Goal: Task Accomplishment & Management: Use online tool/utility

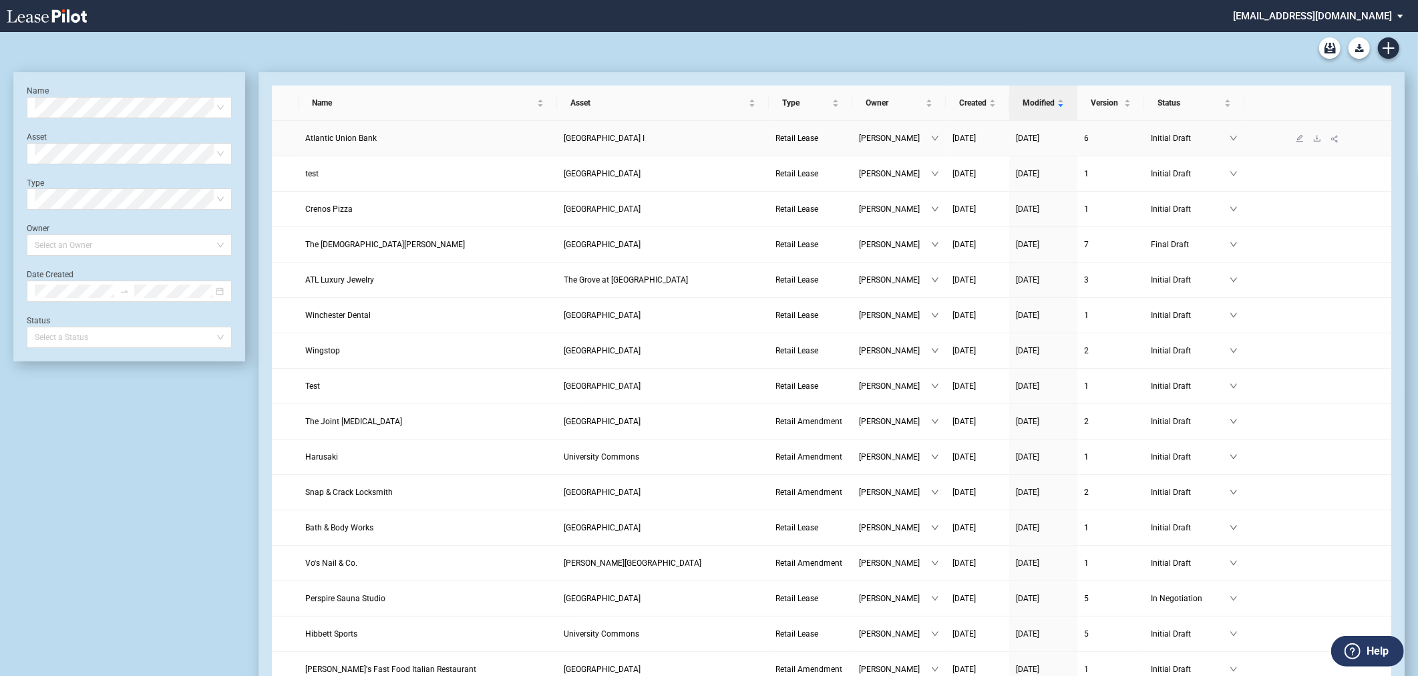
click at [489, 142] on link "Atlantic Union Bank" at bounding box center [427, 138] width 245 height 13
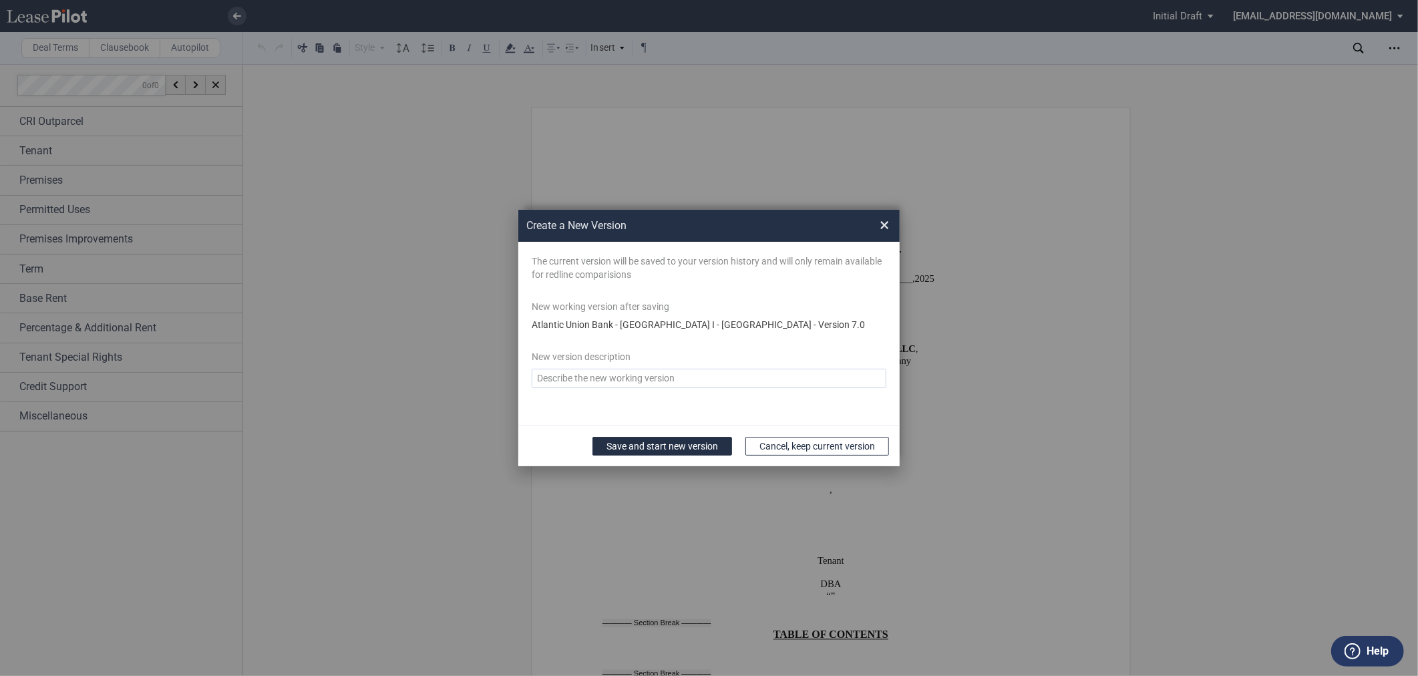
click at [673, 379] on textarea "Version Desc" at bounding box center [709, 378] width 355 height 19
type textarea "final changes"
click at [633, 442] on button "Save and start new version" at bounding box center [662, 446] width 140 height 19
click at [695, 451] on button "Save and start new version" at bounding box center [662, 446] width 140 height 19
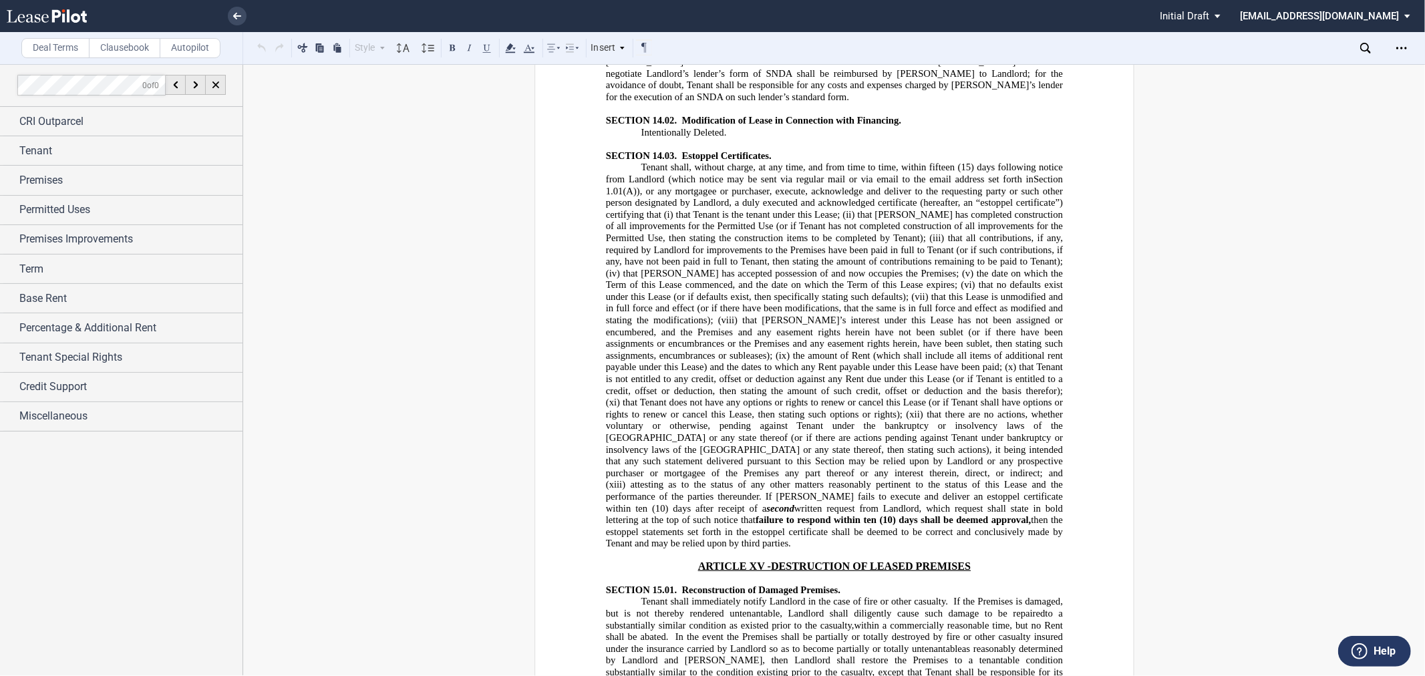
scroll to position [13507, 0]
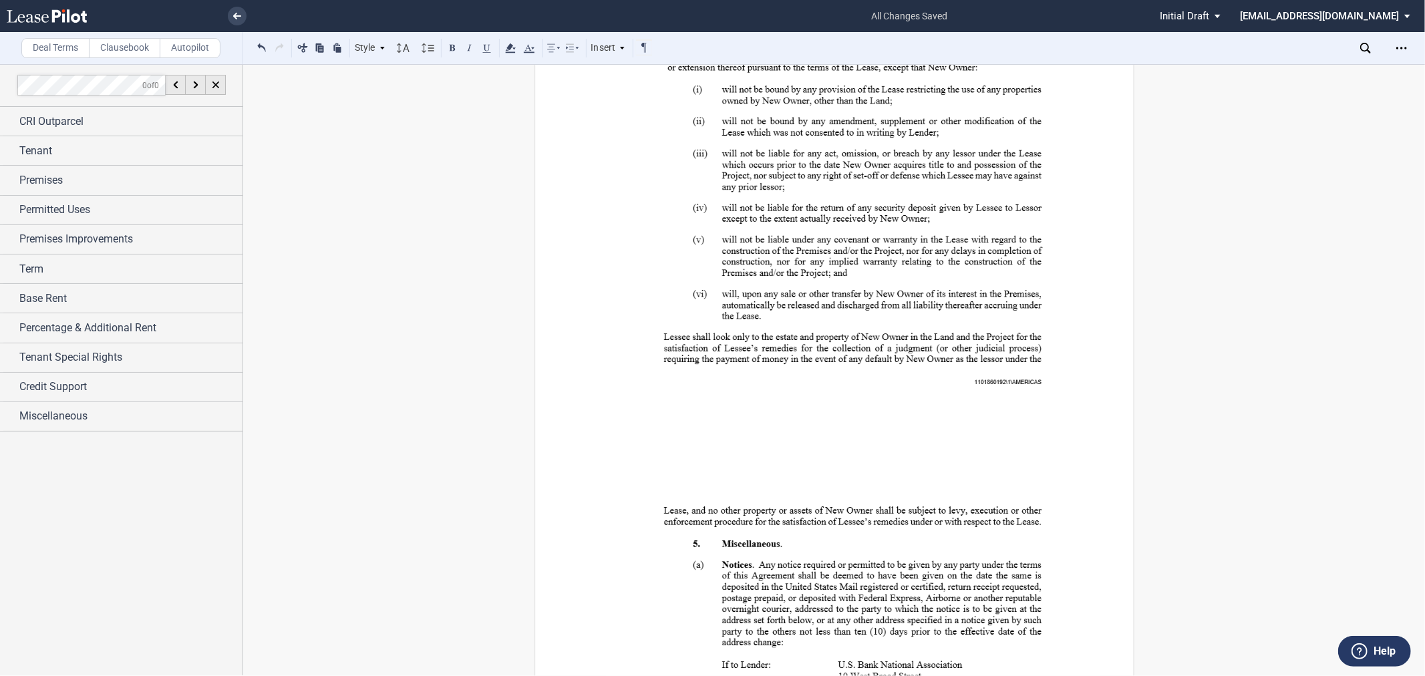
scroll to position [42019, 0]
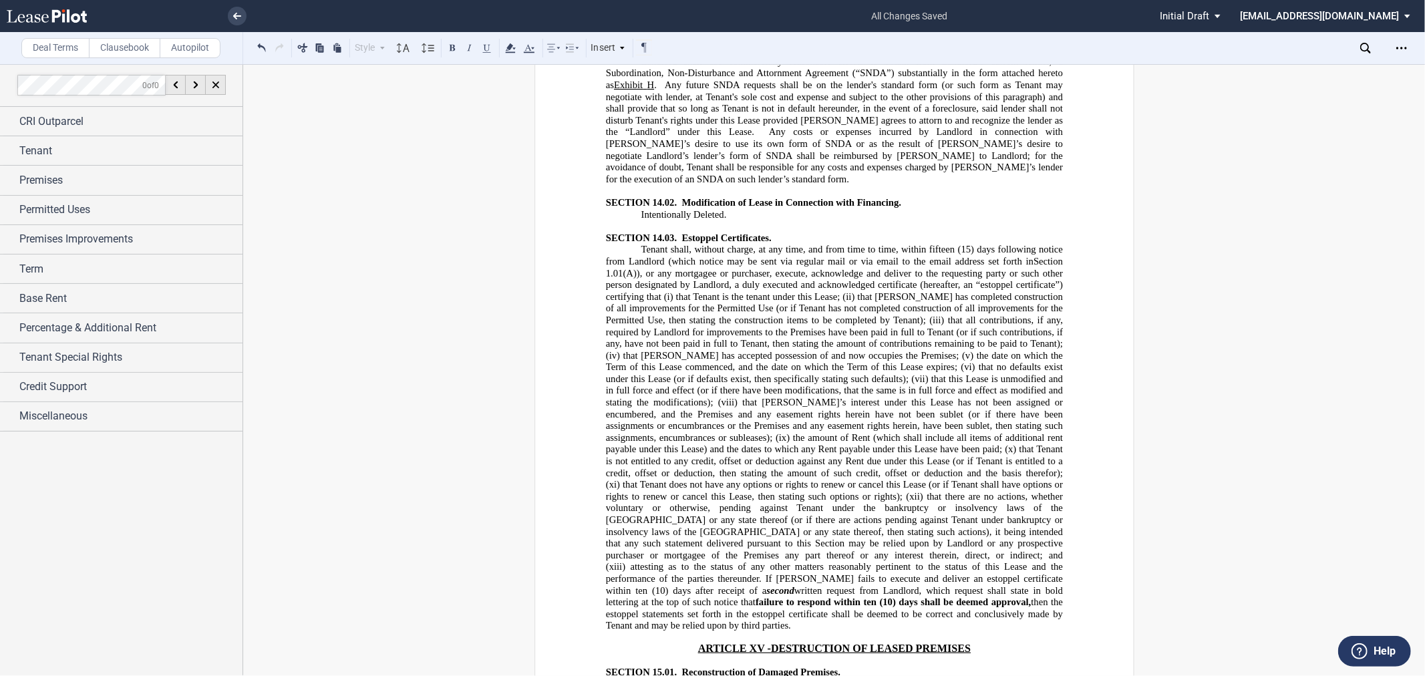
scroll to position [13531, 0]
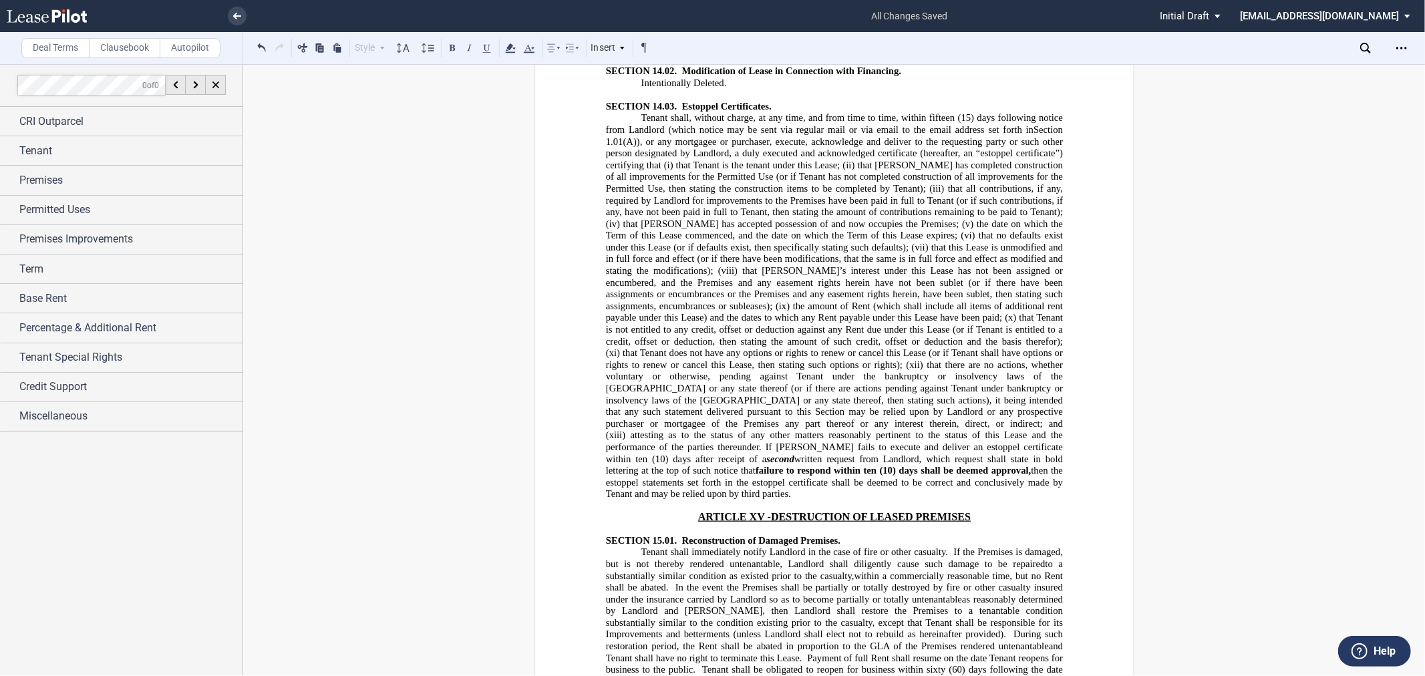
click at [485, 44] on button at bounding box center [487, 47] width 16 height 16
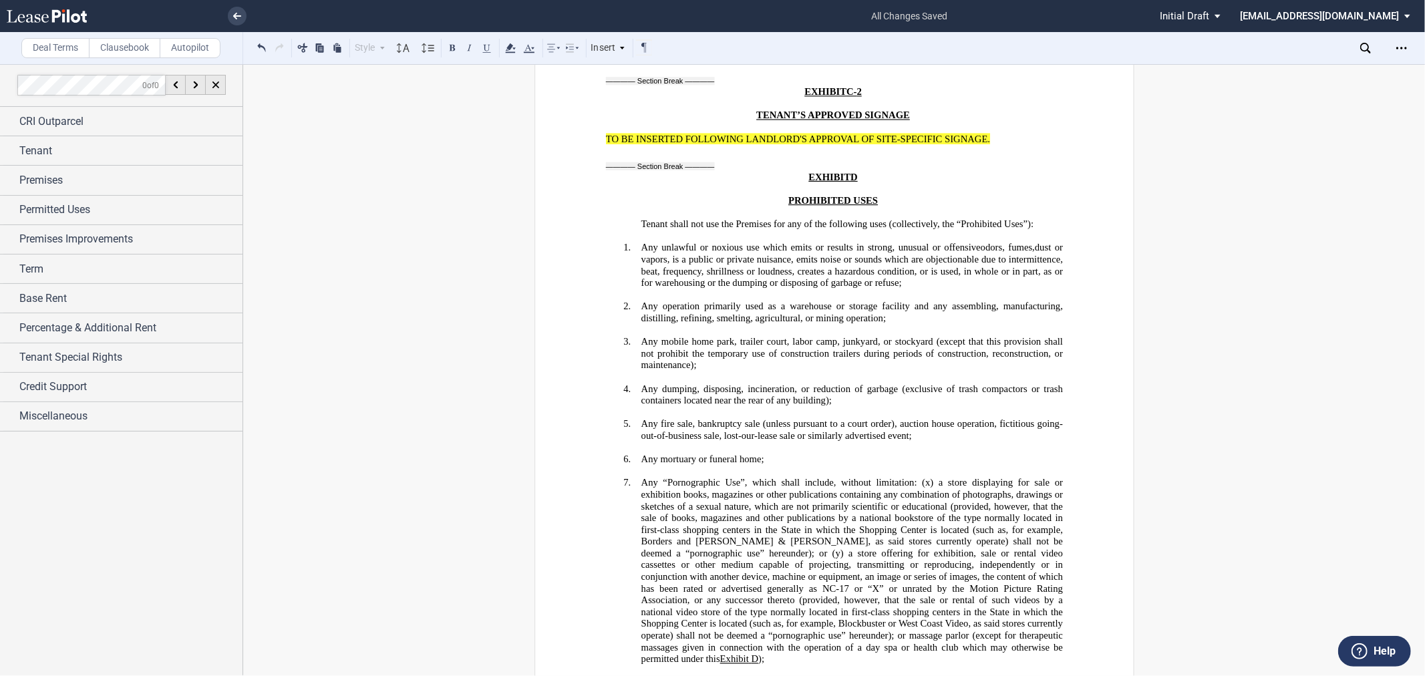
scroll to position [27707, 0]
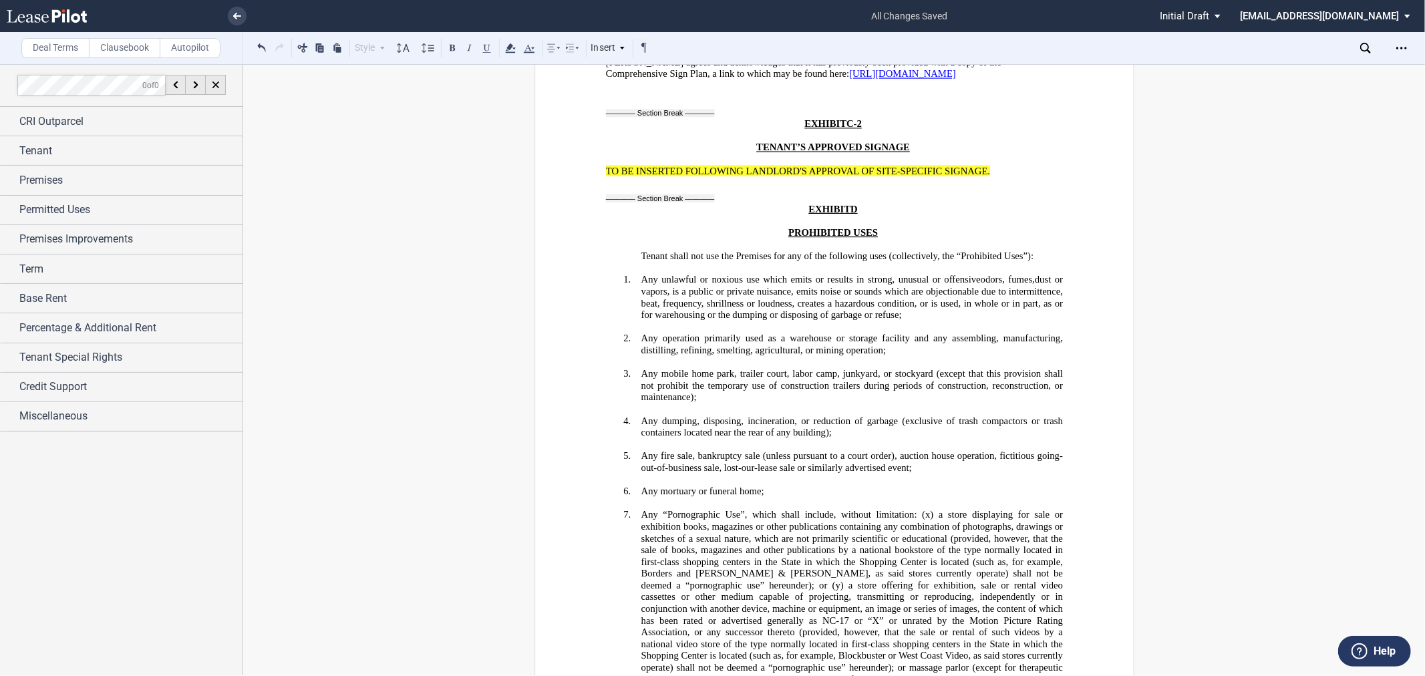
drag, startPoint x: 851, startPoint y: 482, endPoint x: 859, endPoint y: 495, distance: 15.6
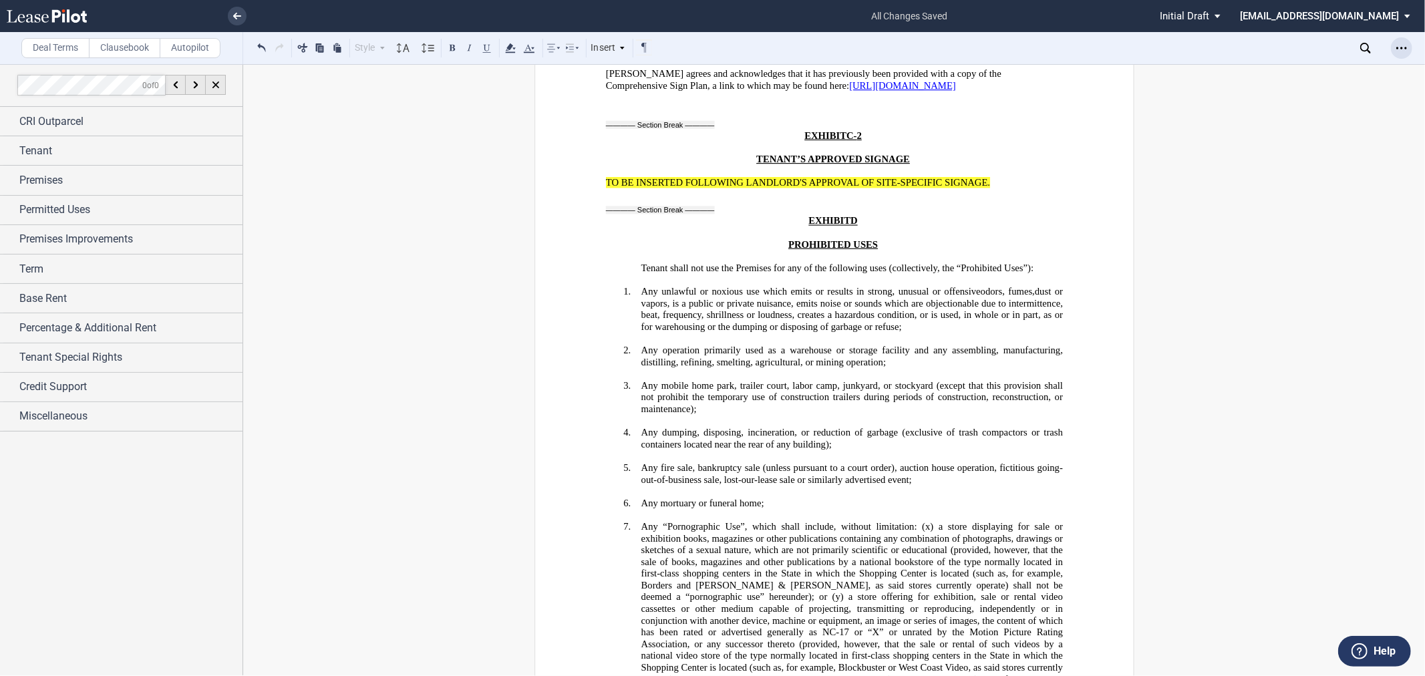
click at [1405, 51] on icon "Open Lease options menu" at bounding box center [1401, 48] width 11 height 11
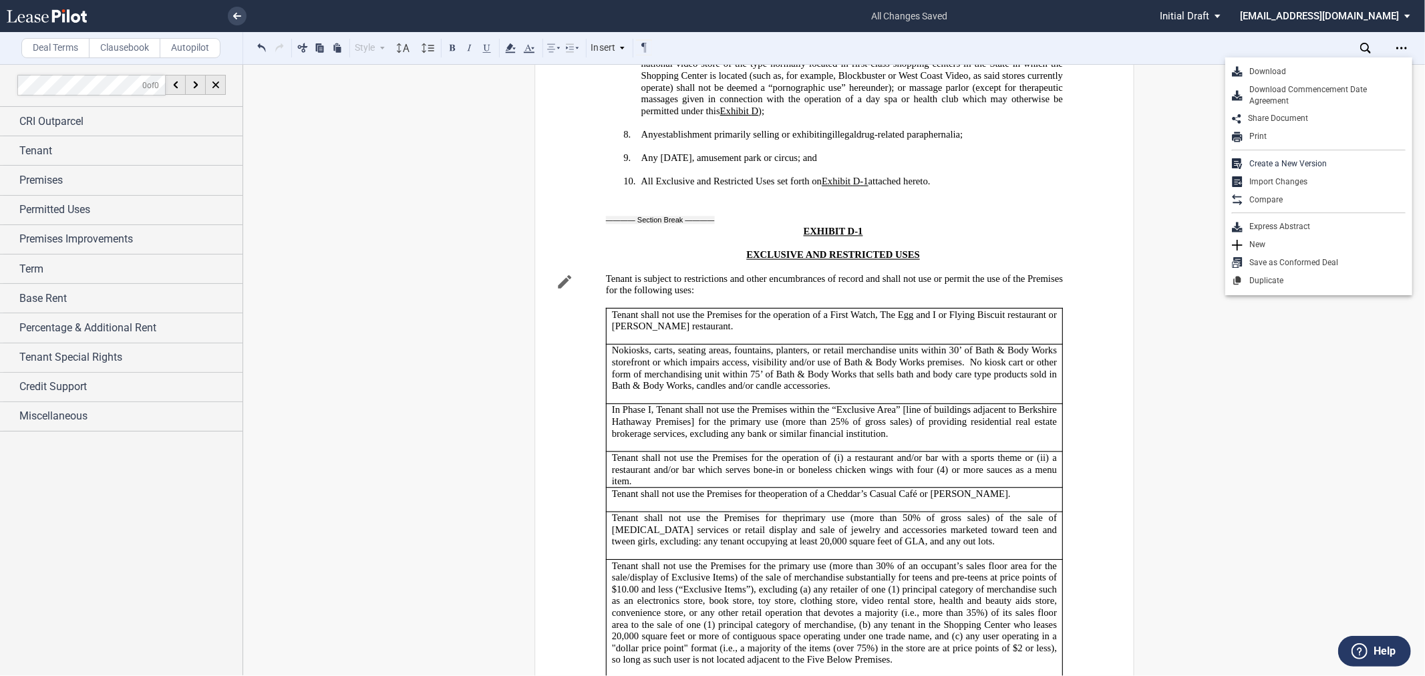
scroll to position [28300, 0]
click at [516, 49] on icon at bounding box center [510, 48] width 16 height 16
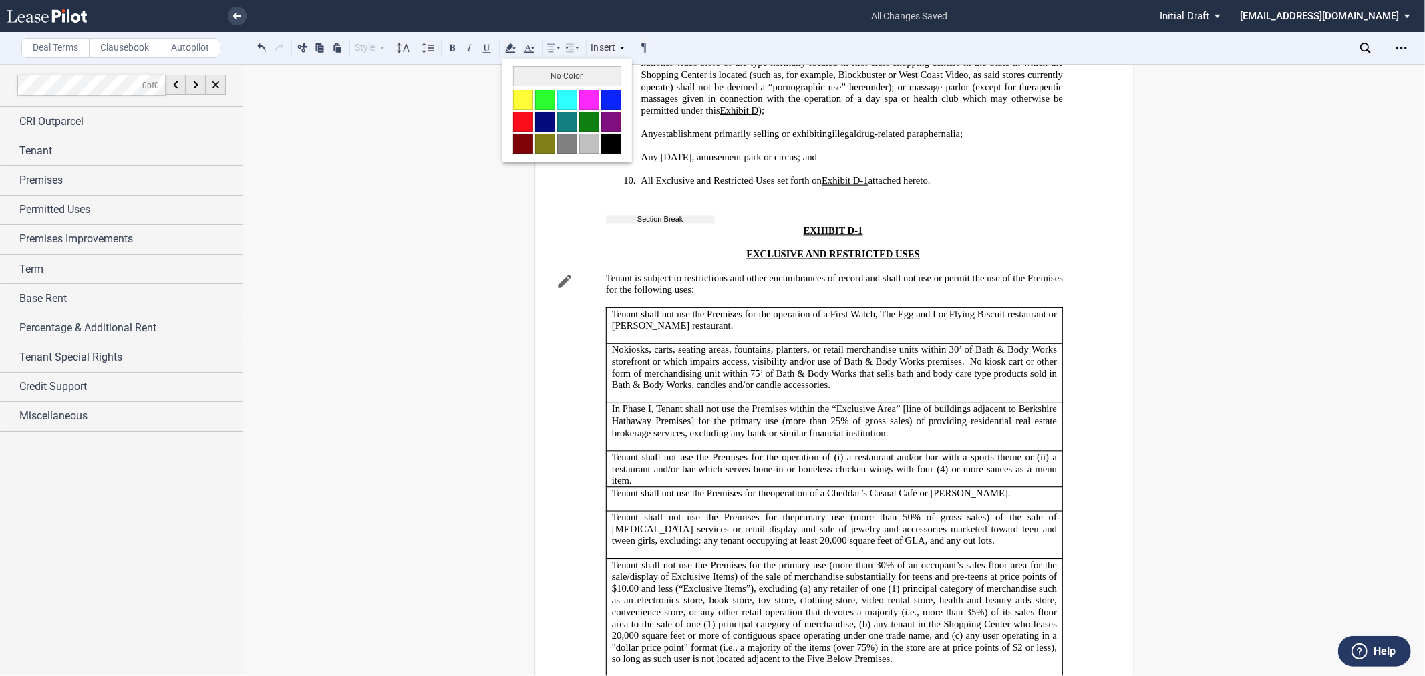
click at [570, 72] on button "No Color" at bounding box center [567, 76] width 108 height 20
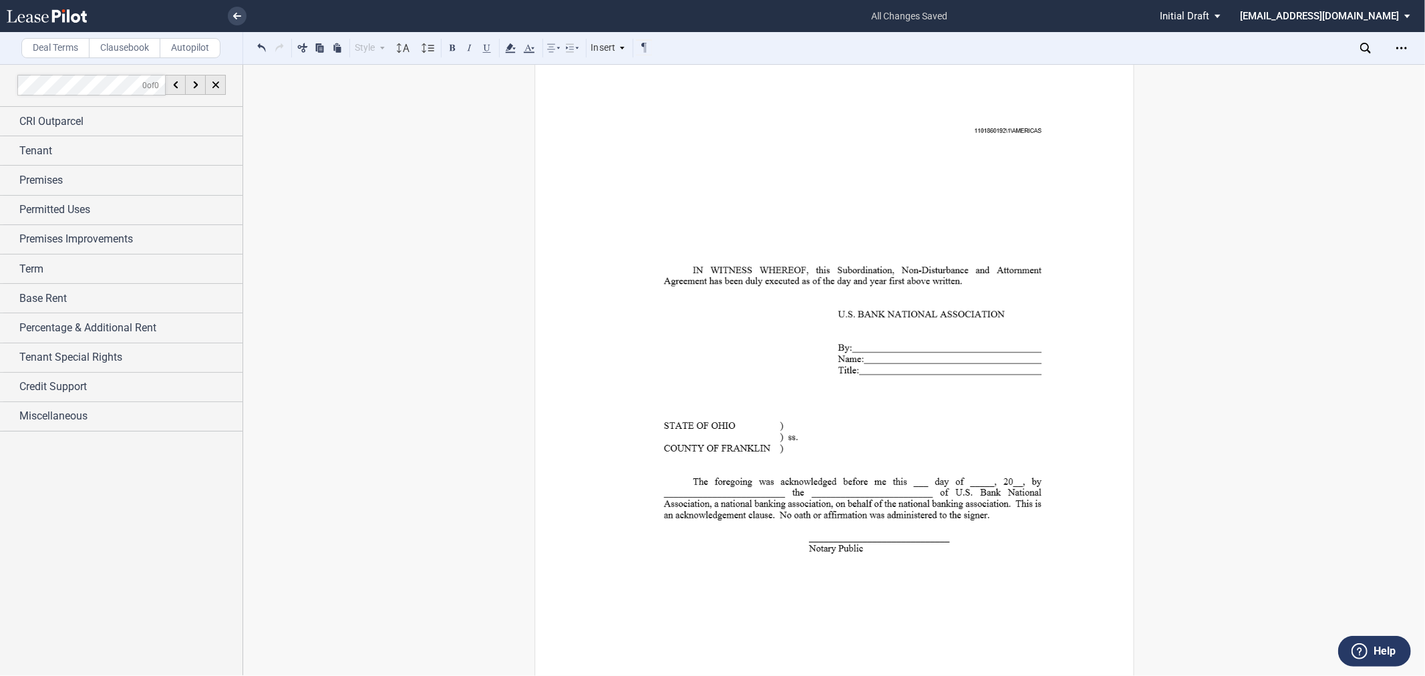
scroll to position [43843, 0]
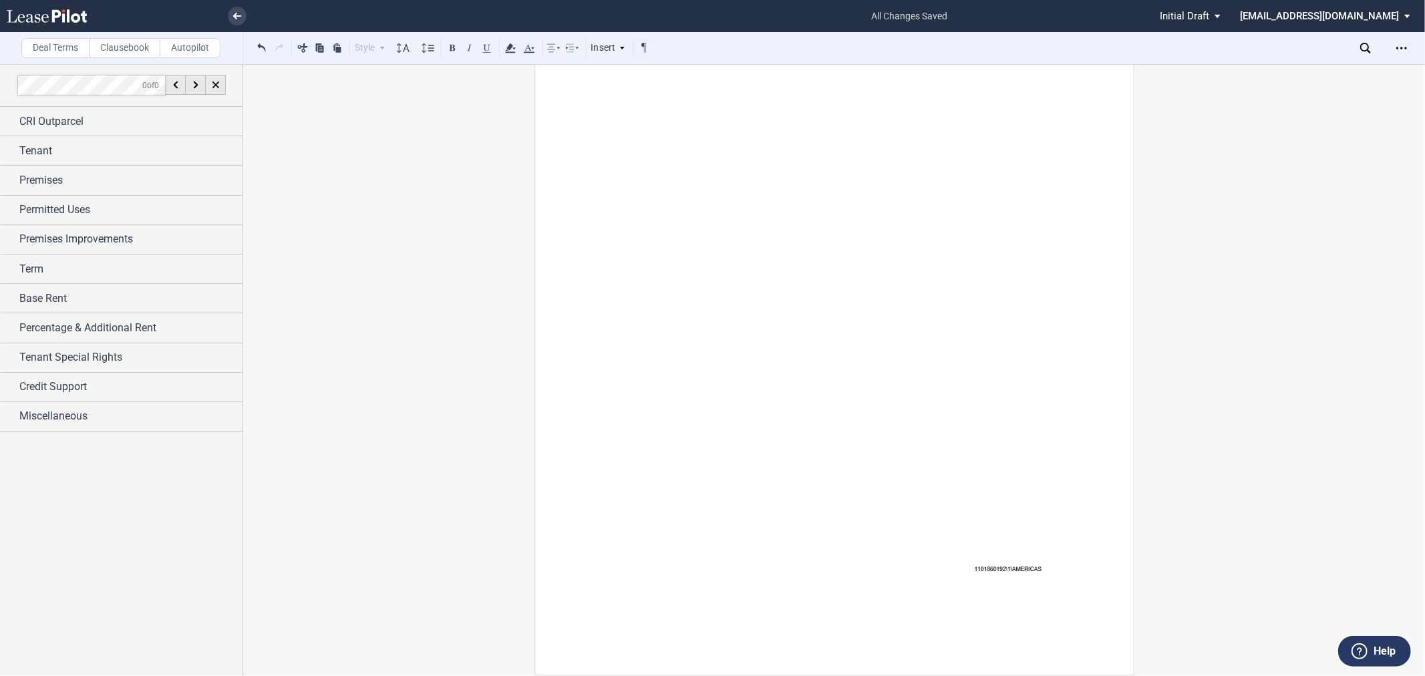
scroll to position [47541, 0]
click at [1403, 45] on icon "Open Lease options menu" at bounding box center [1401, 48] width 11 height 11
click at [1294, 74] on div "Download" at bounding box center [1323, 71] width 163 height 11
click at [850, 226] on img at bounding box center [852, 282] width 494 height 639
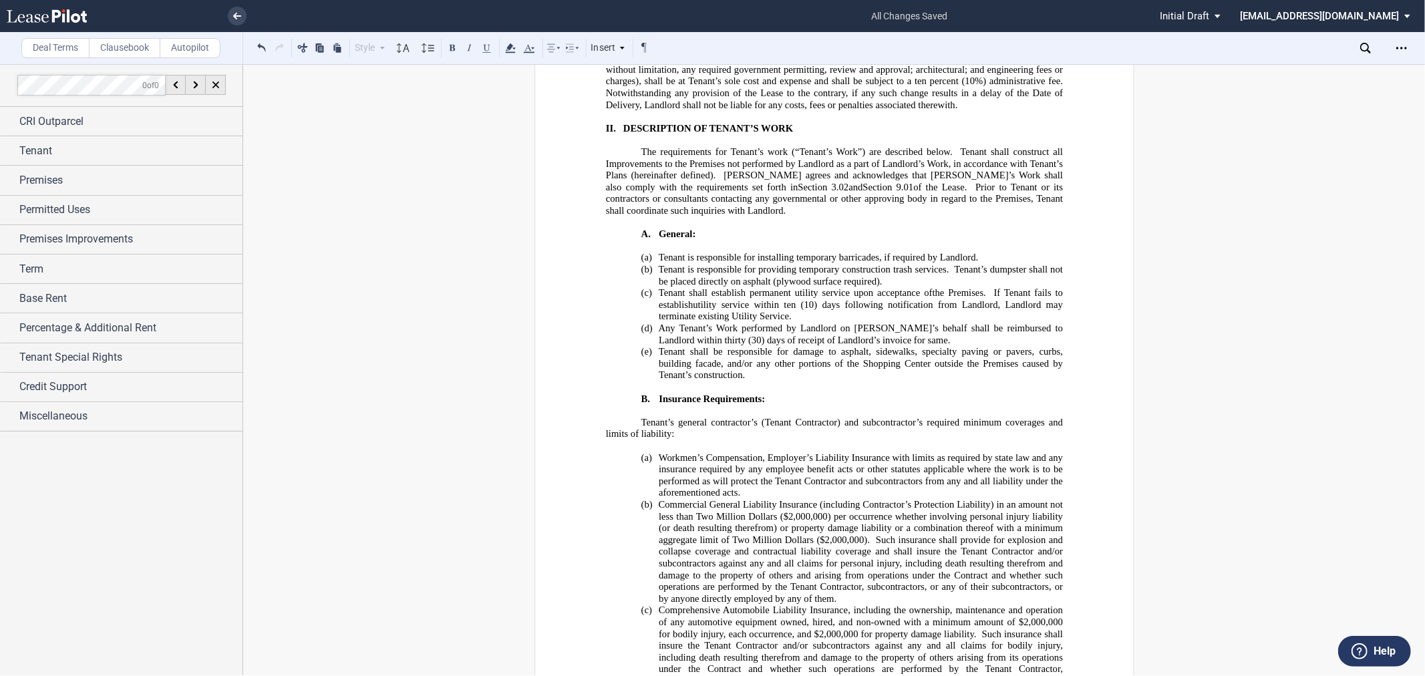
scroll to position [24698, 0]
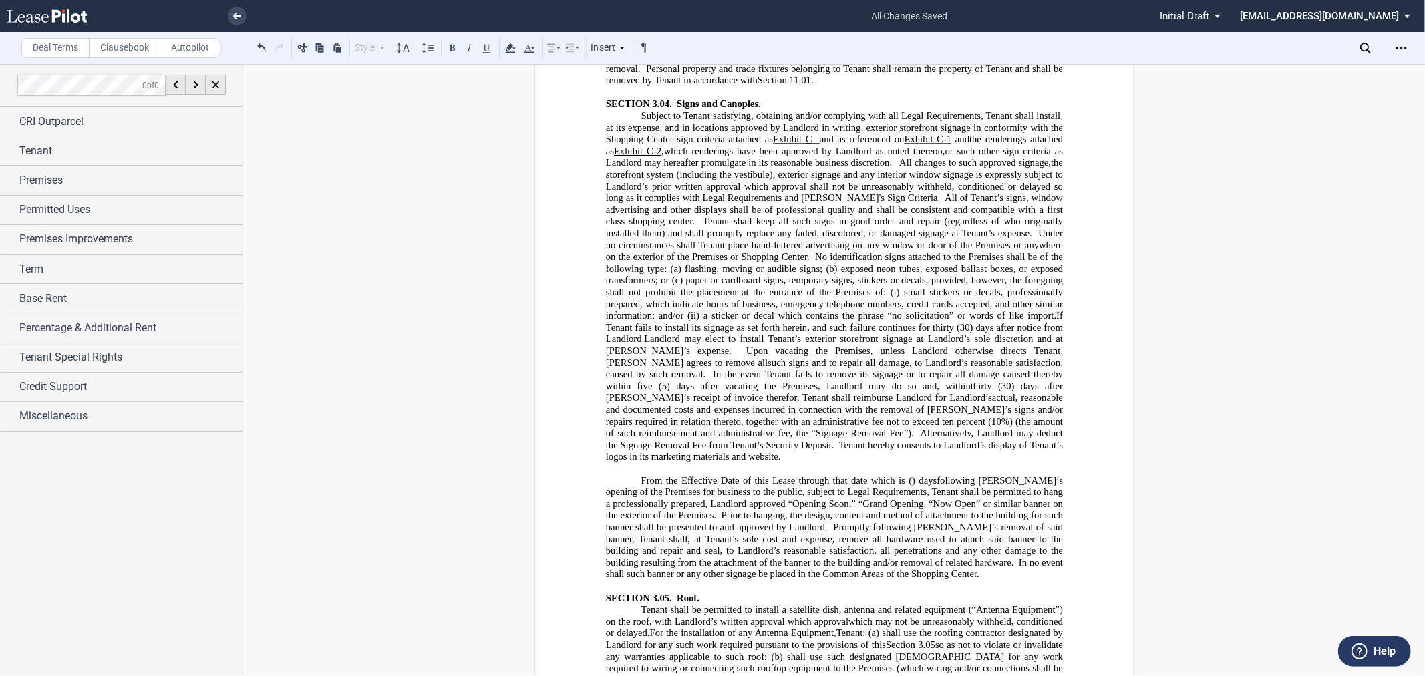
scroll to position [4562, 0]
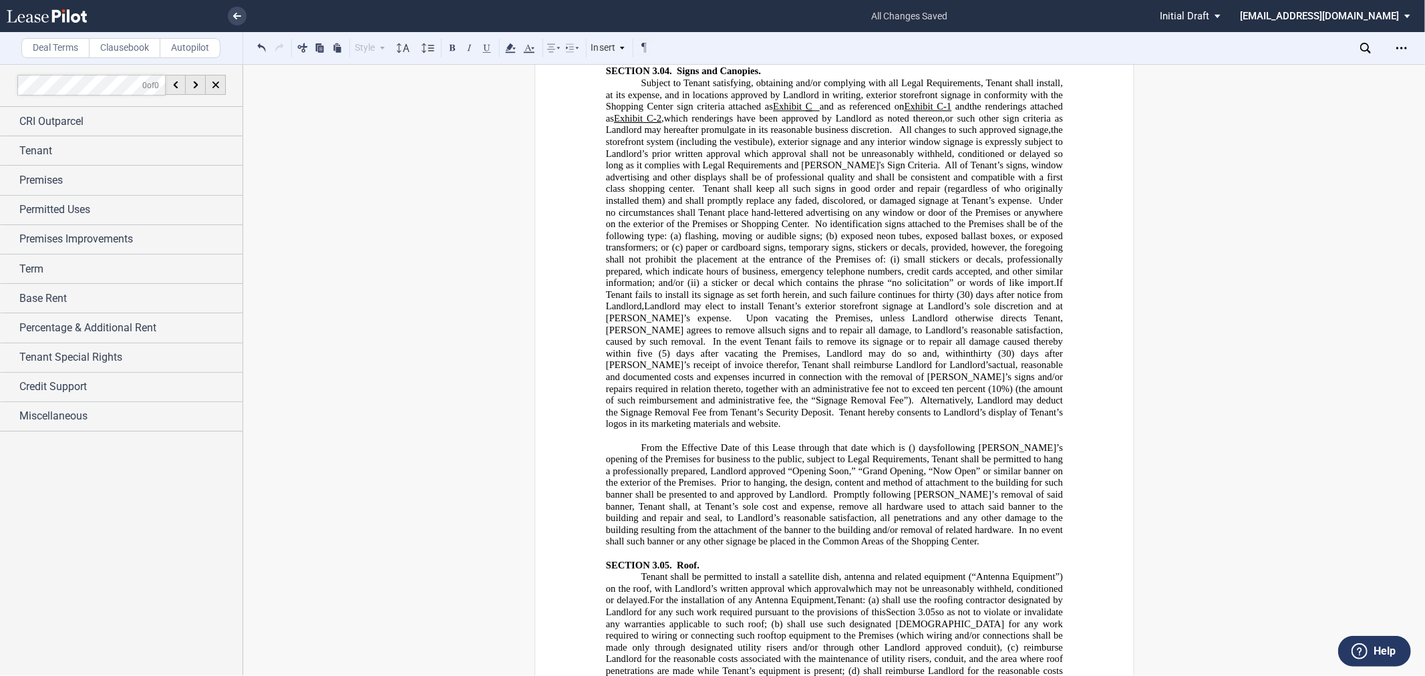
drag, startPoint x: 653, startPoint y: 319, endPoint x: 1025, endPoint y: 294, distance: 372.2
click at [661, 124] on span ", which renderings have been approved by Landlord as noted thereon," at bounding box center [802, 117] width 283 height 11
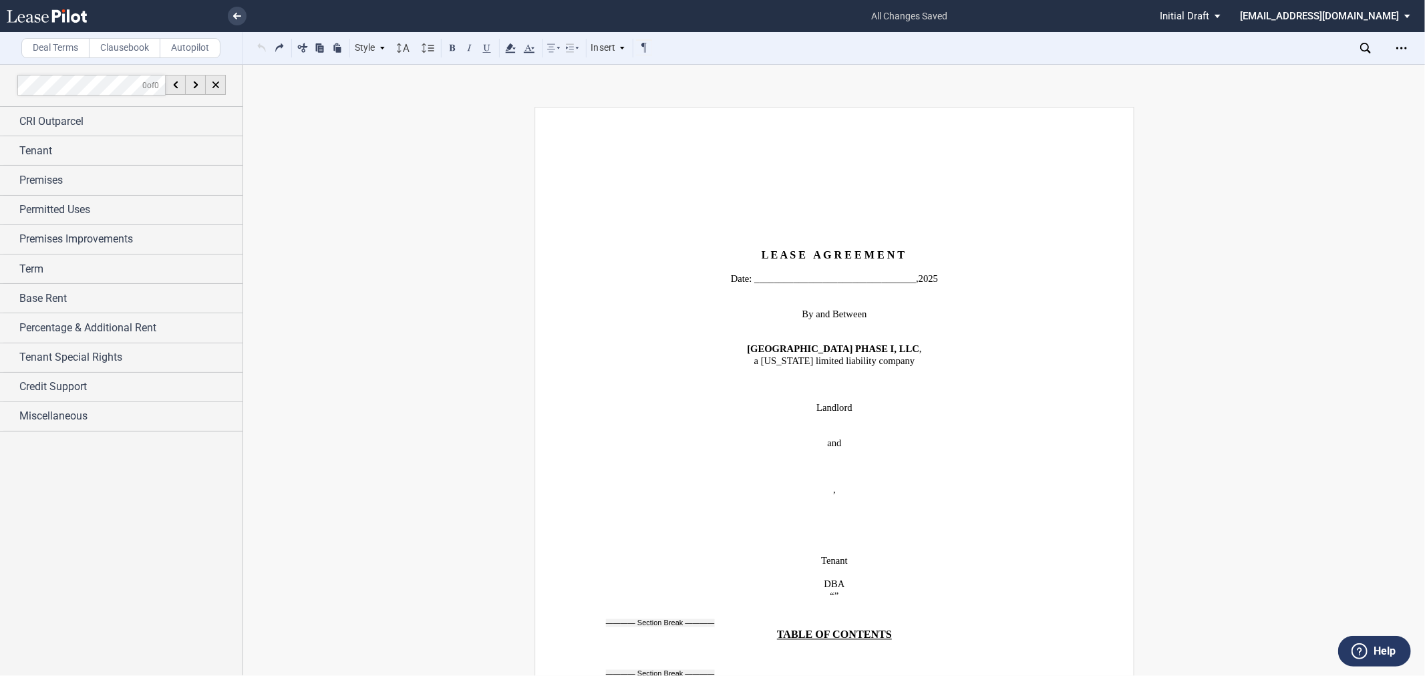
scroll to position [4562, 0]
